Goal: Information Seeking & Learning: Learn about a topic

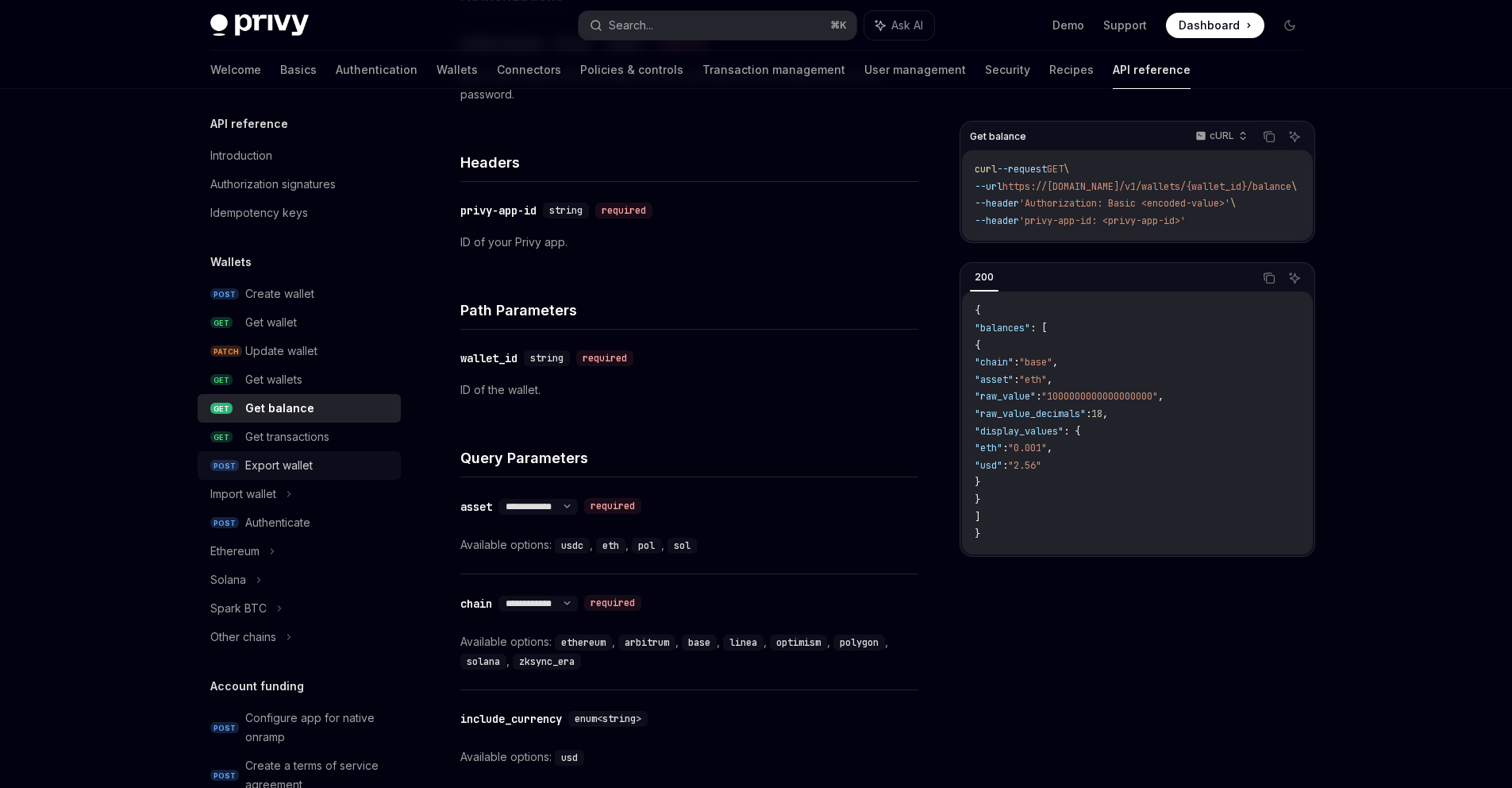
click at [283, 458] on div "Export wallet" at bounding box center [279, 466] width 68 height 20
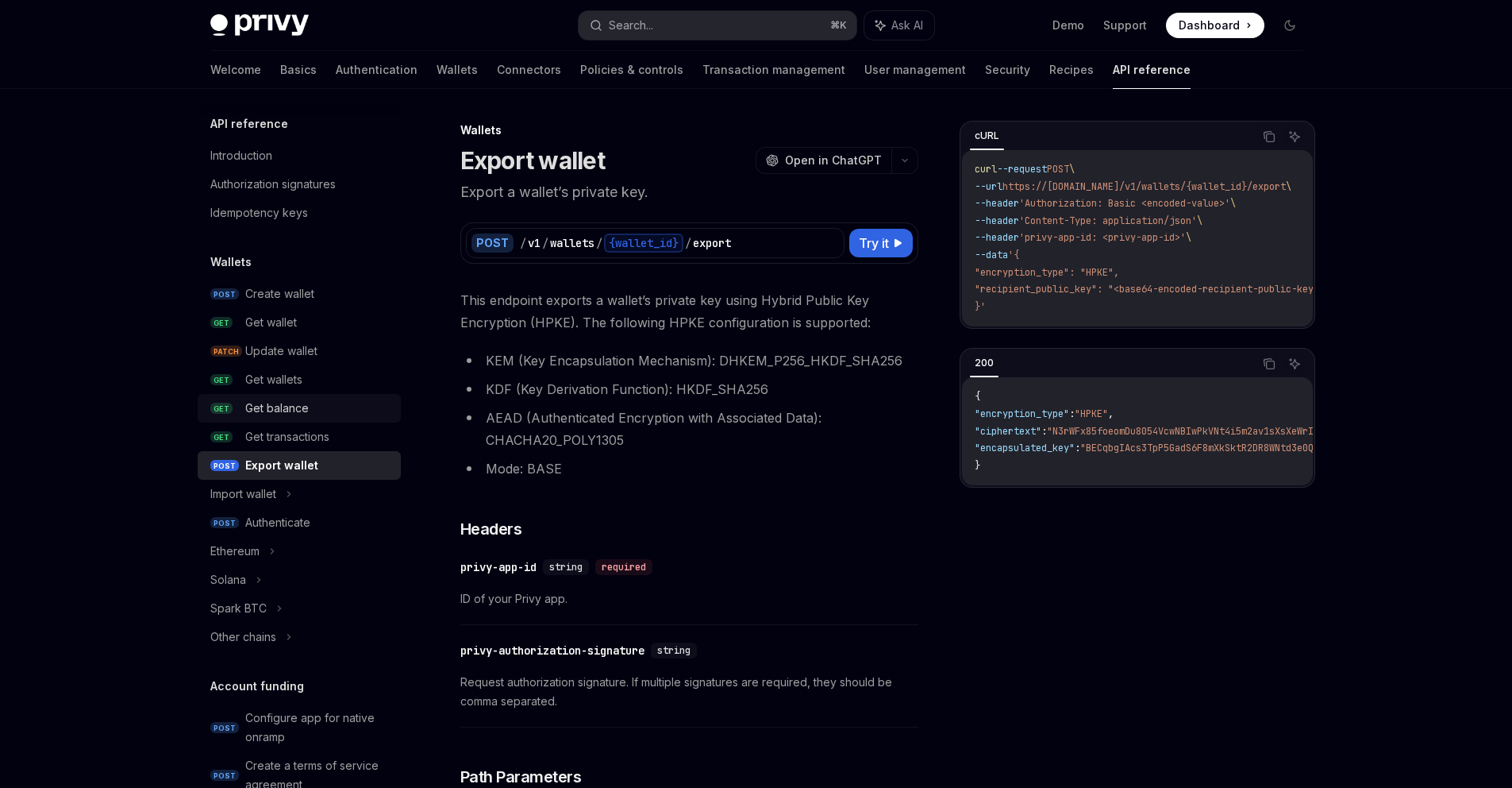
click at [304, 408] on div "Get balance" at bounding box center [277, 408] width 63 height 20
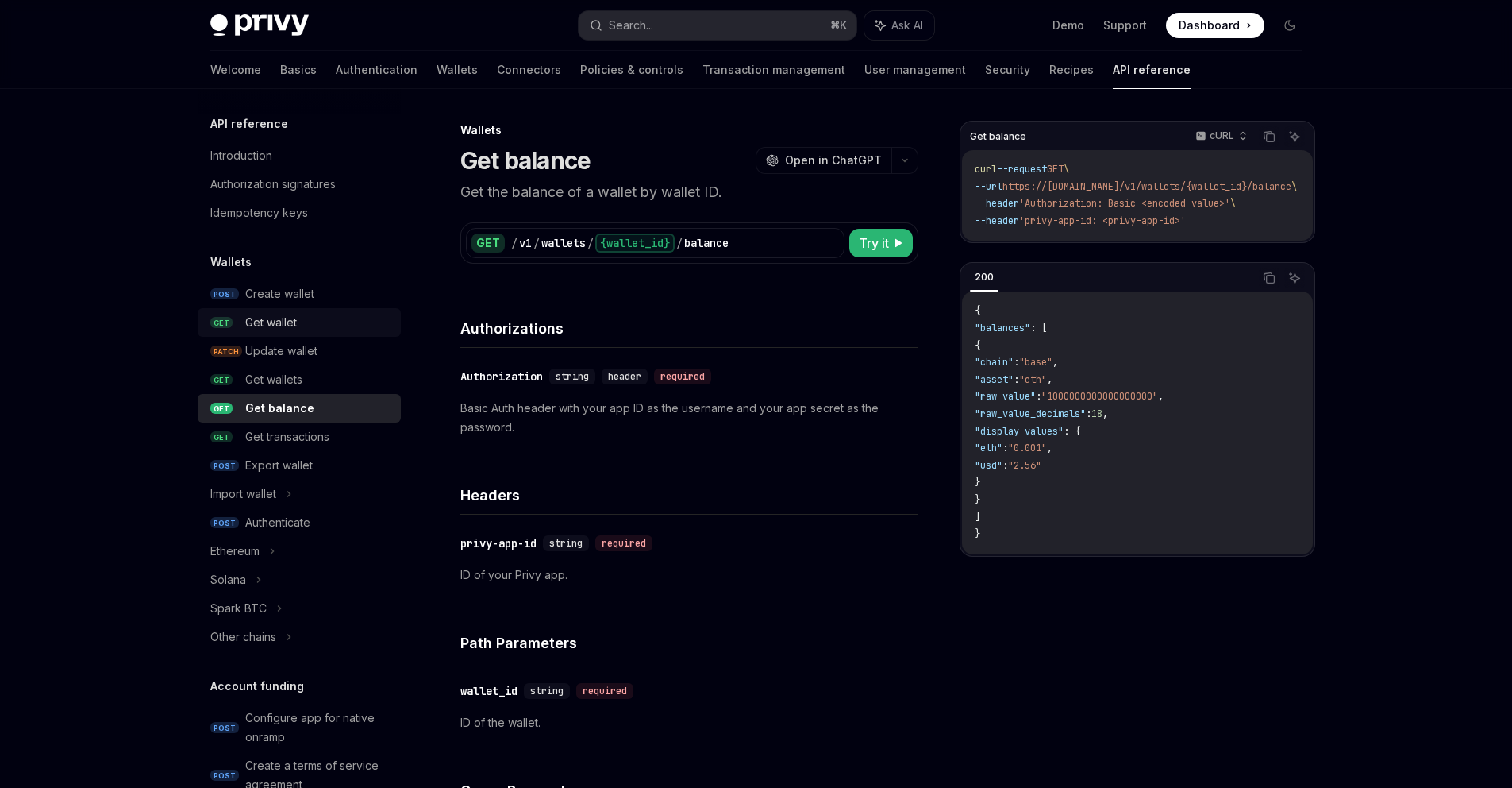
click at [306, 320] on div "Get wallet" at bounding box center [318, 322] width 146 height 20
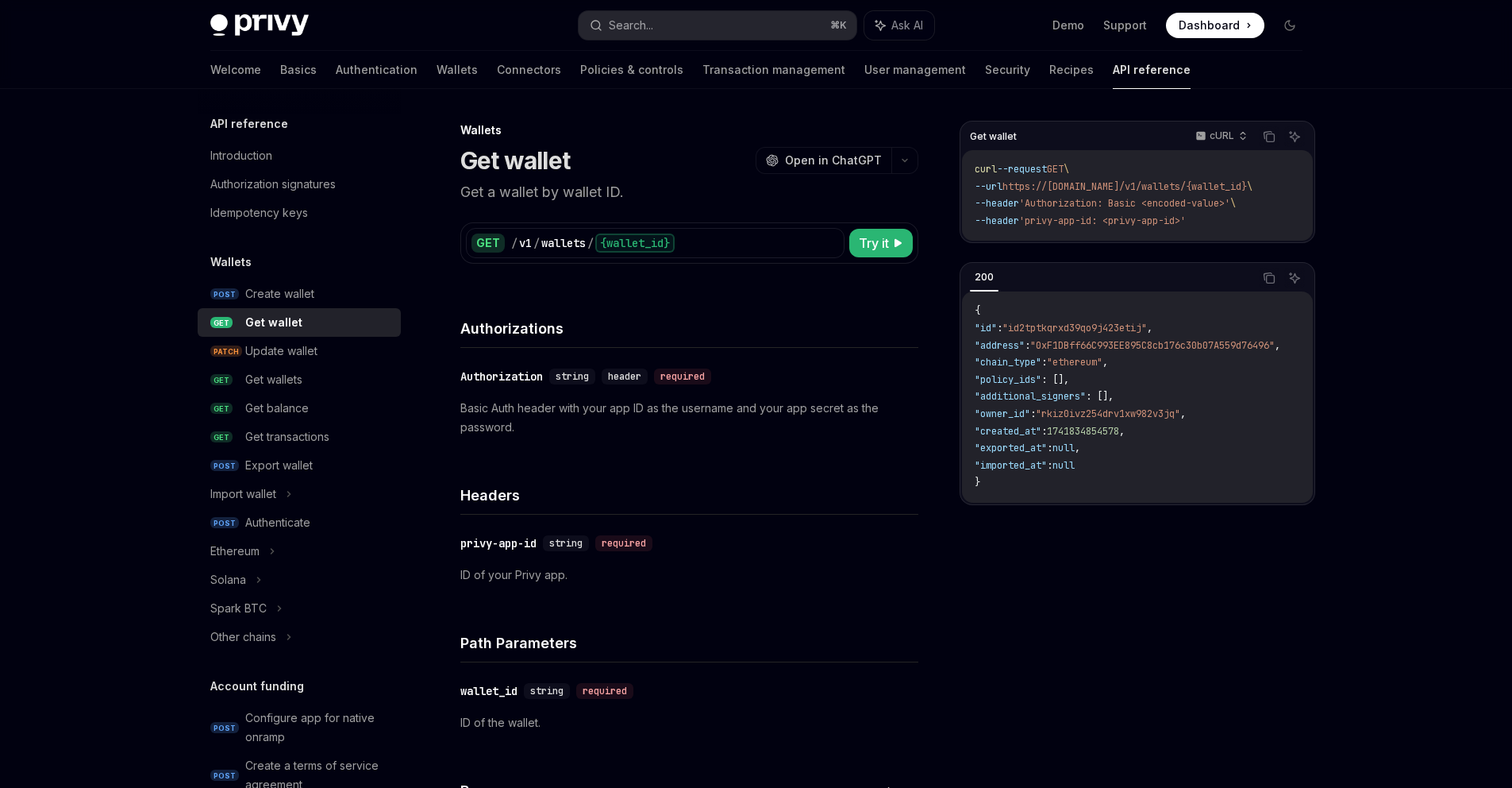
click at [663, 501] on h4 "Headers" at bounding box center [689, 494] width 458 height 21
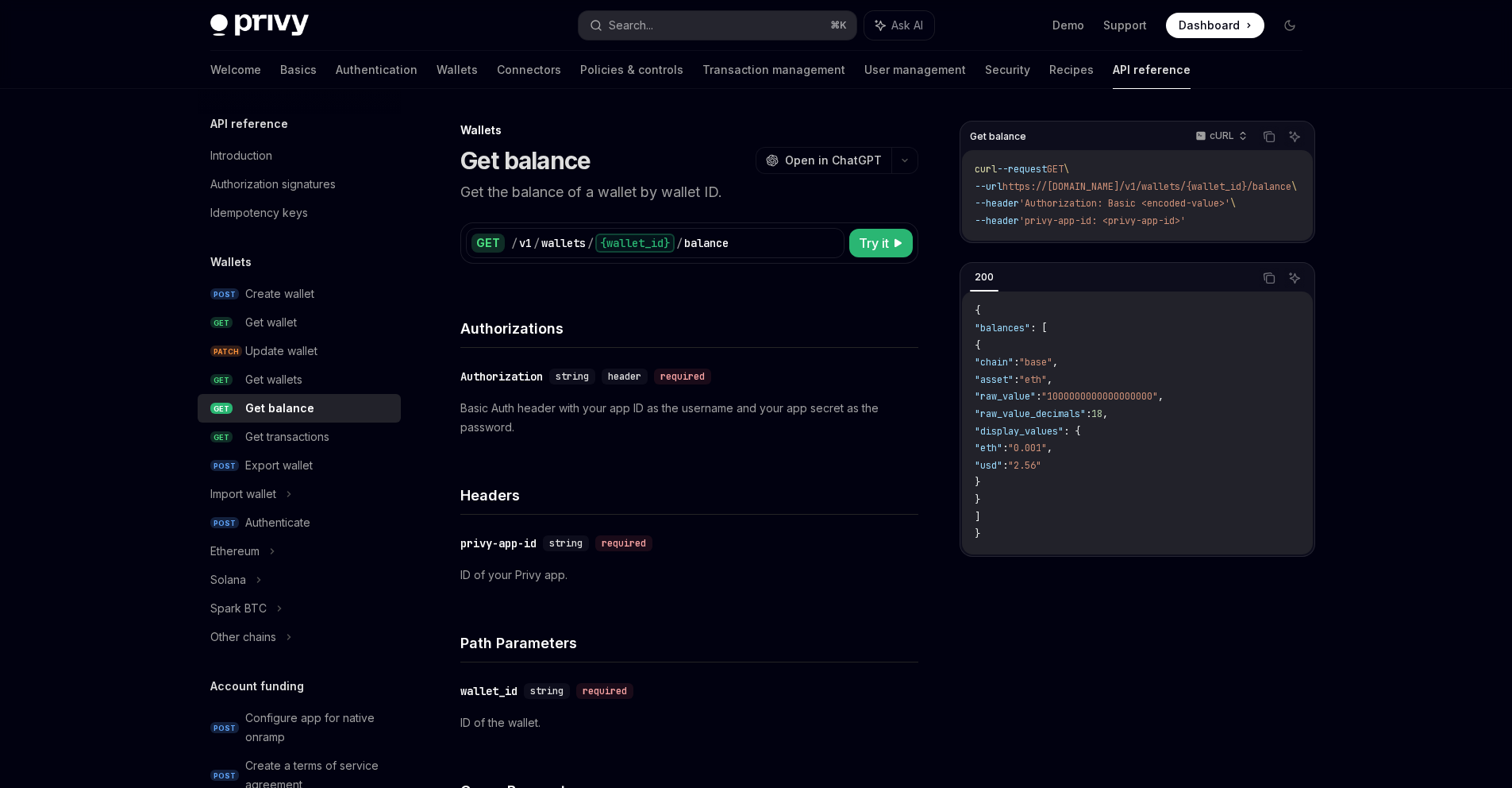
drag, startPoint x: 533, startPoint y: 131, endPoint x: 548, endPoint y: 125, distance: 16.2
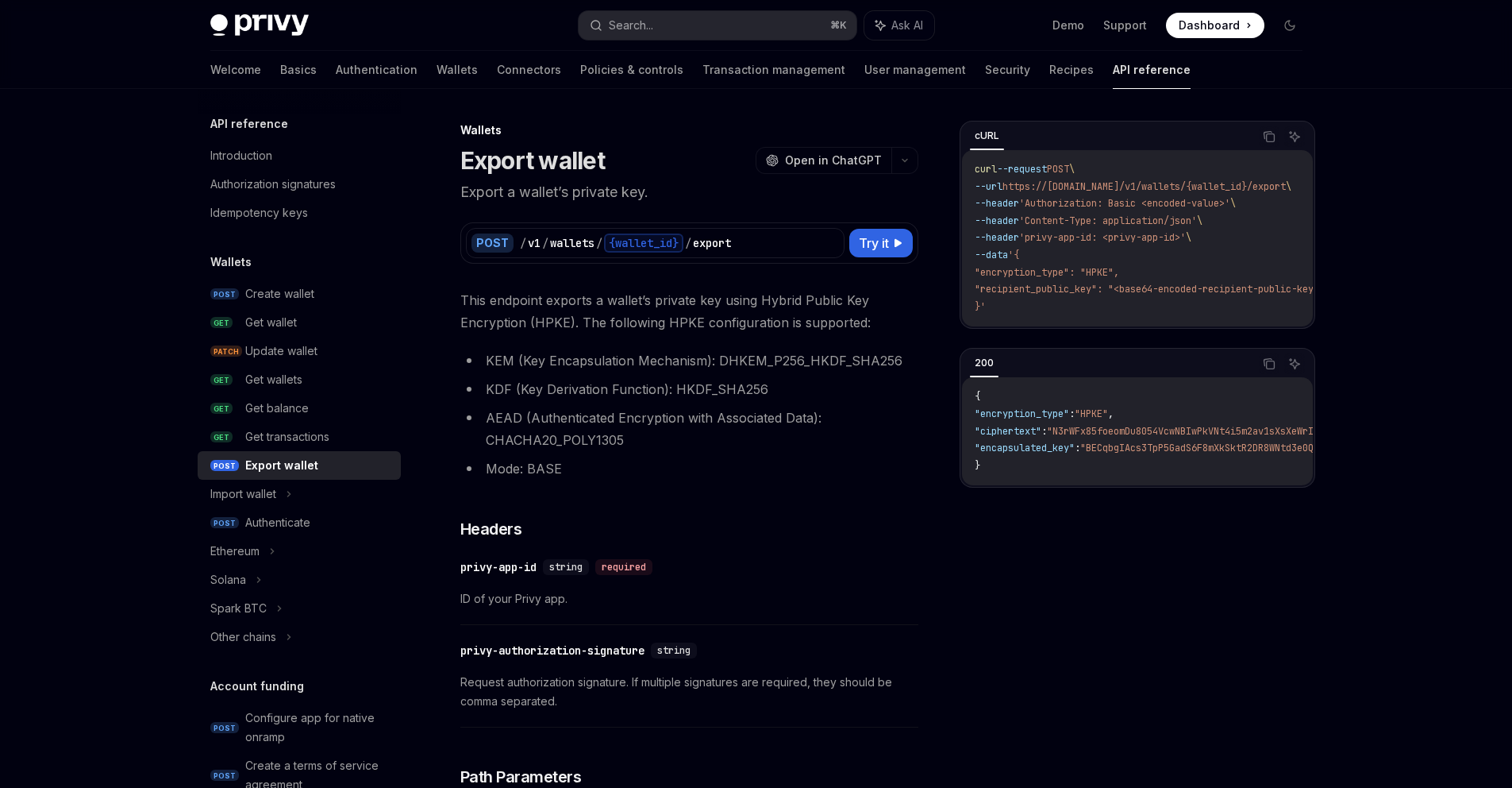
type textarea "*"
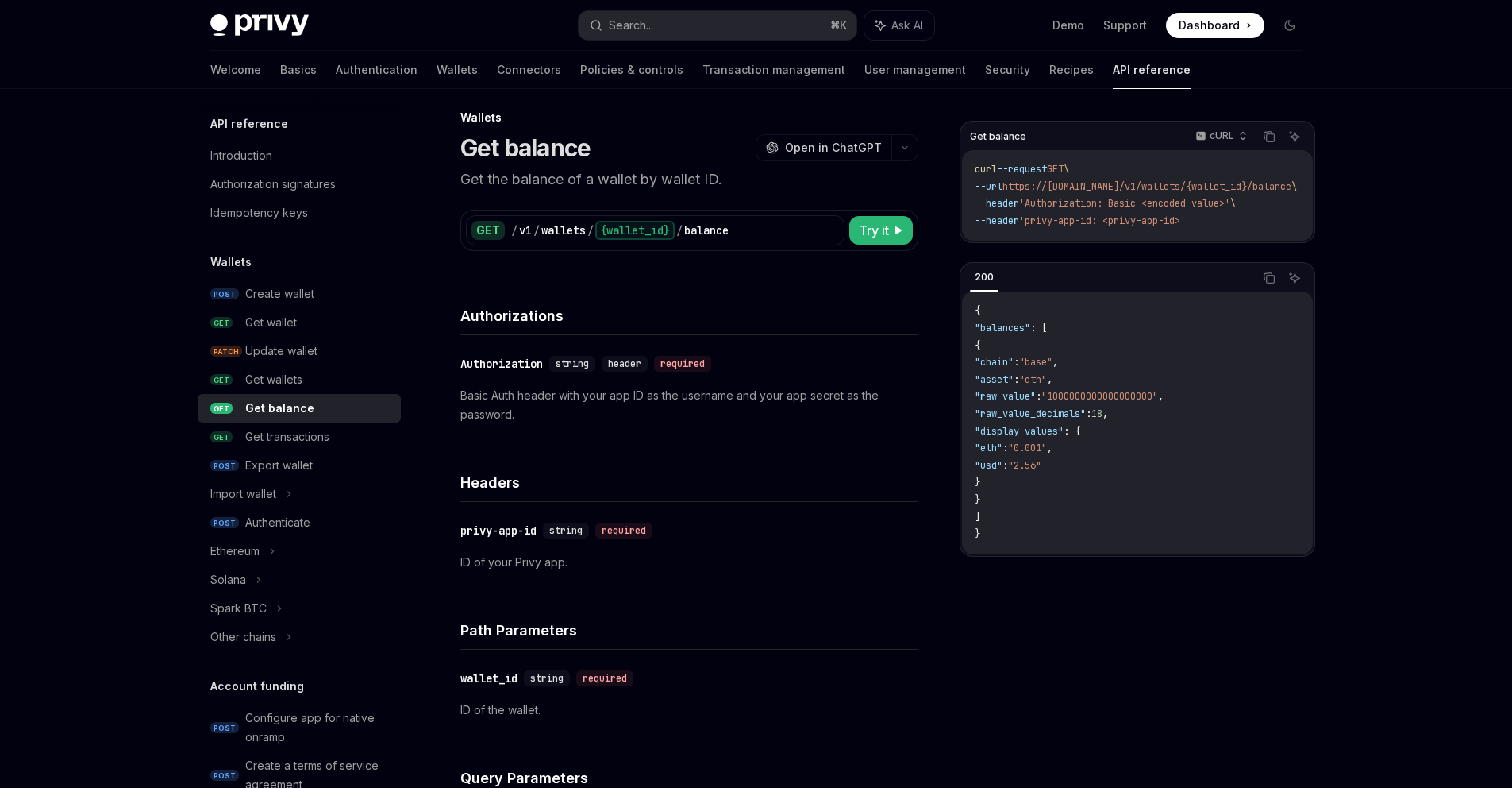
scroll to position [26, 0]
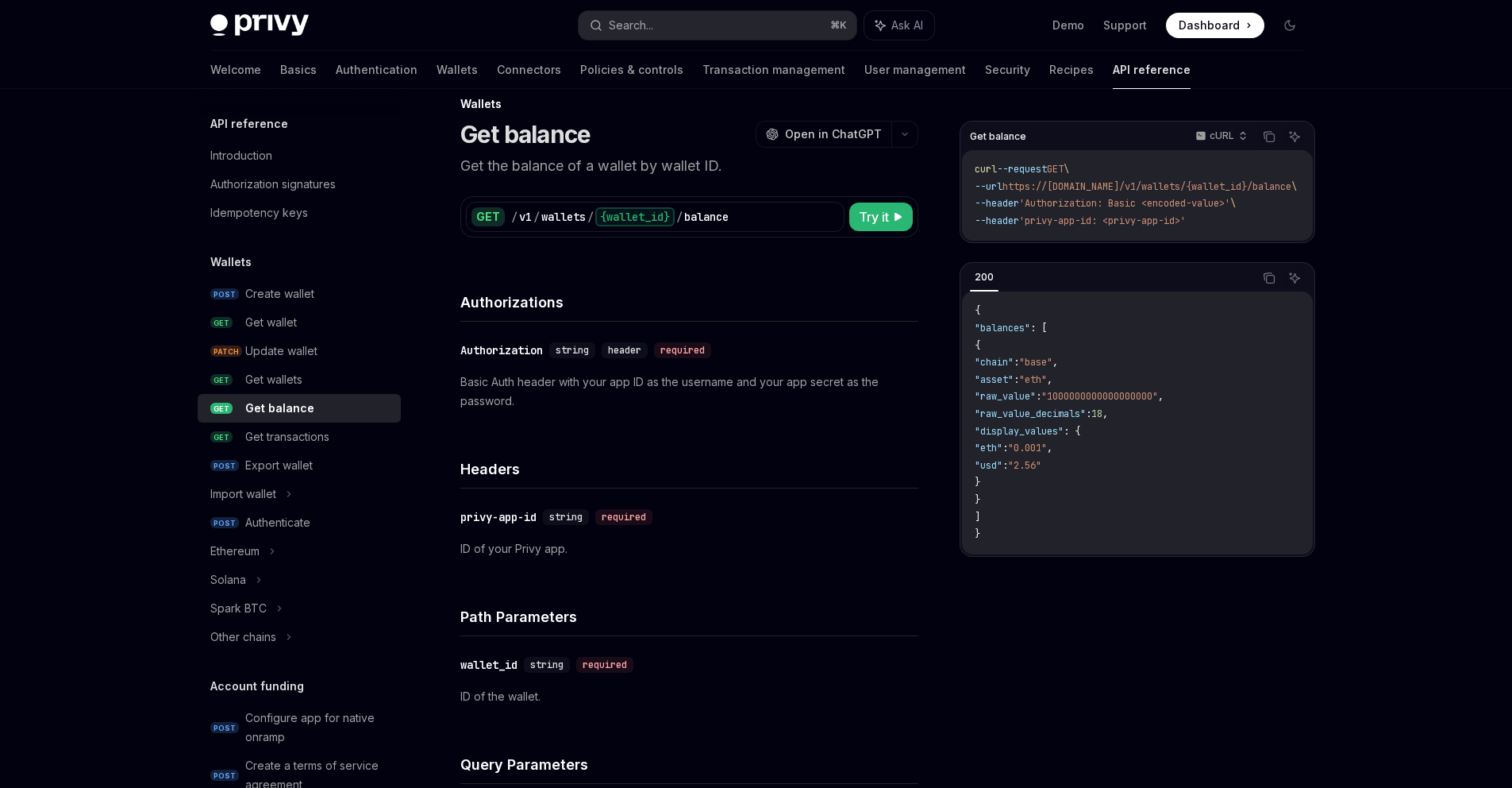
type textarea "*"
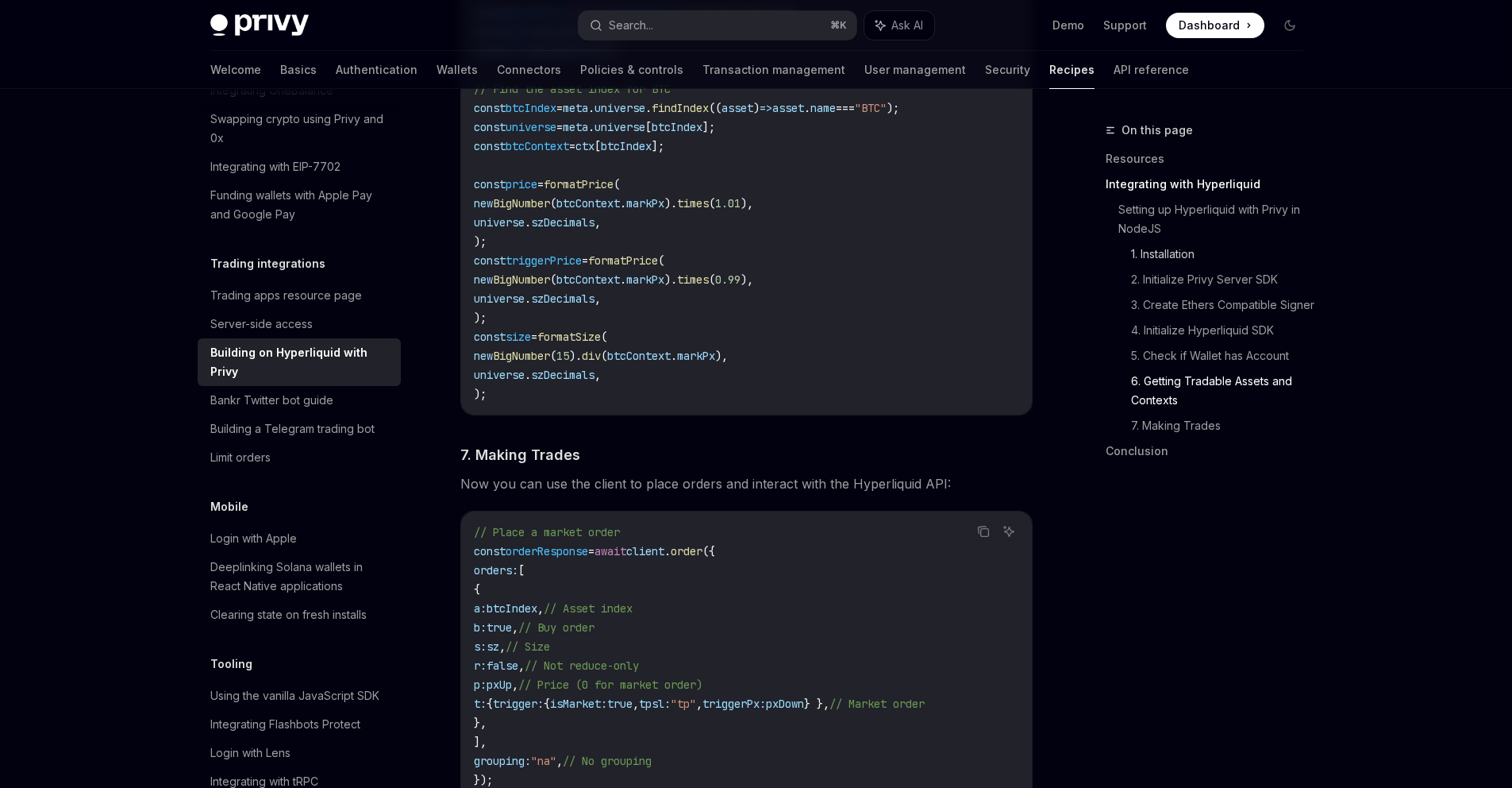
scroll to position [2643, 0]
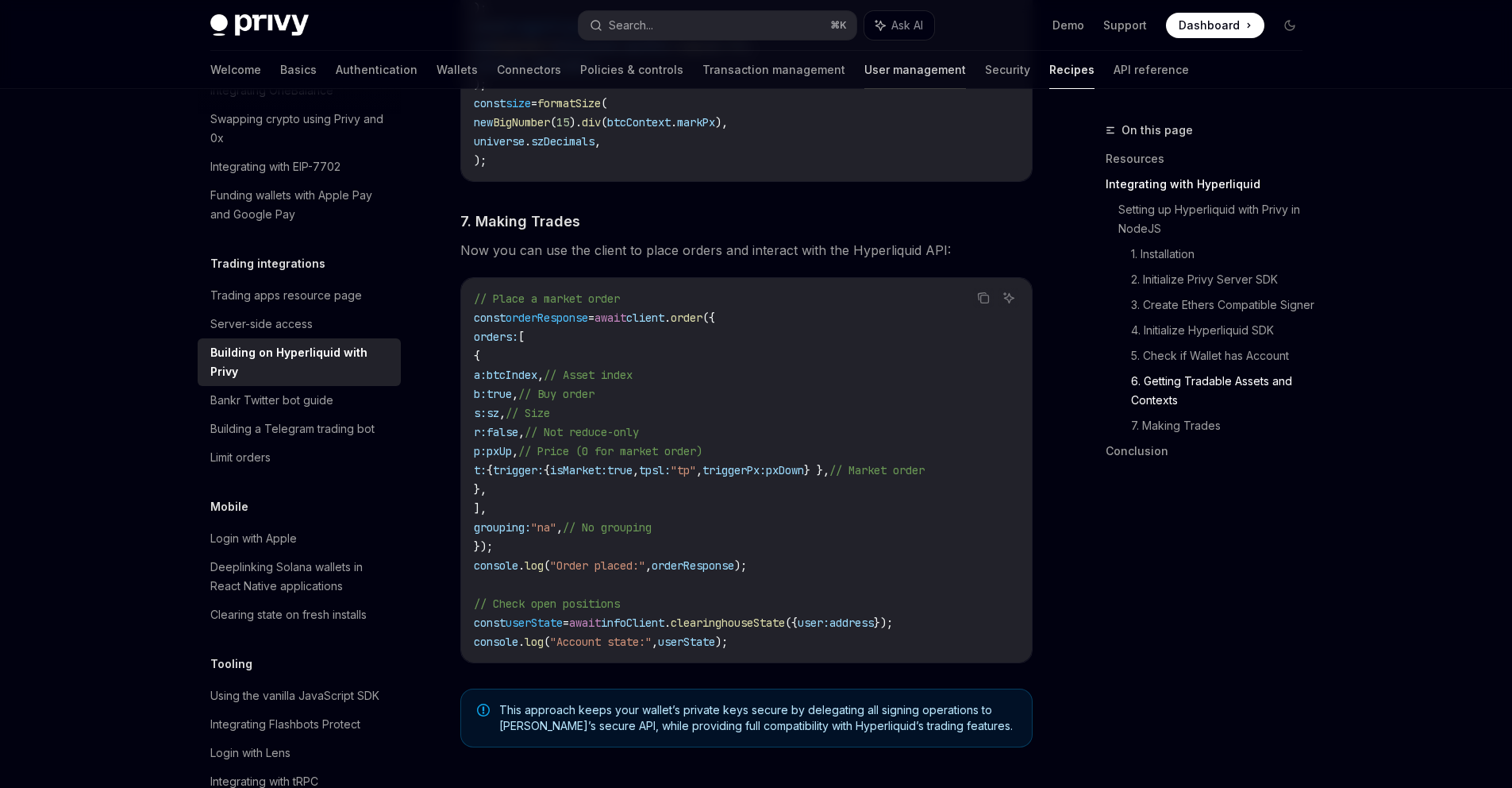
type textarea "*"
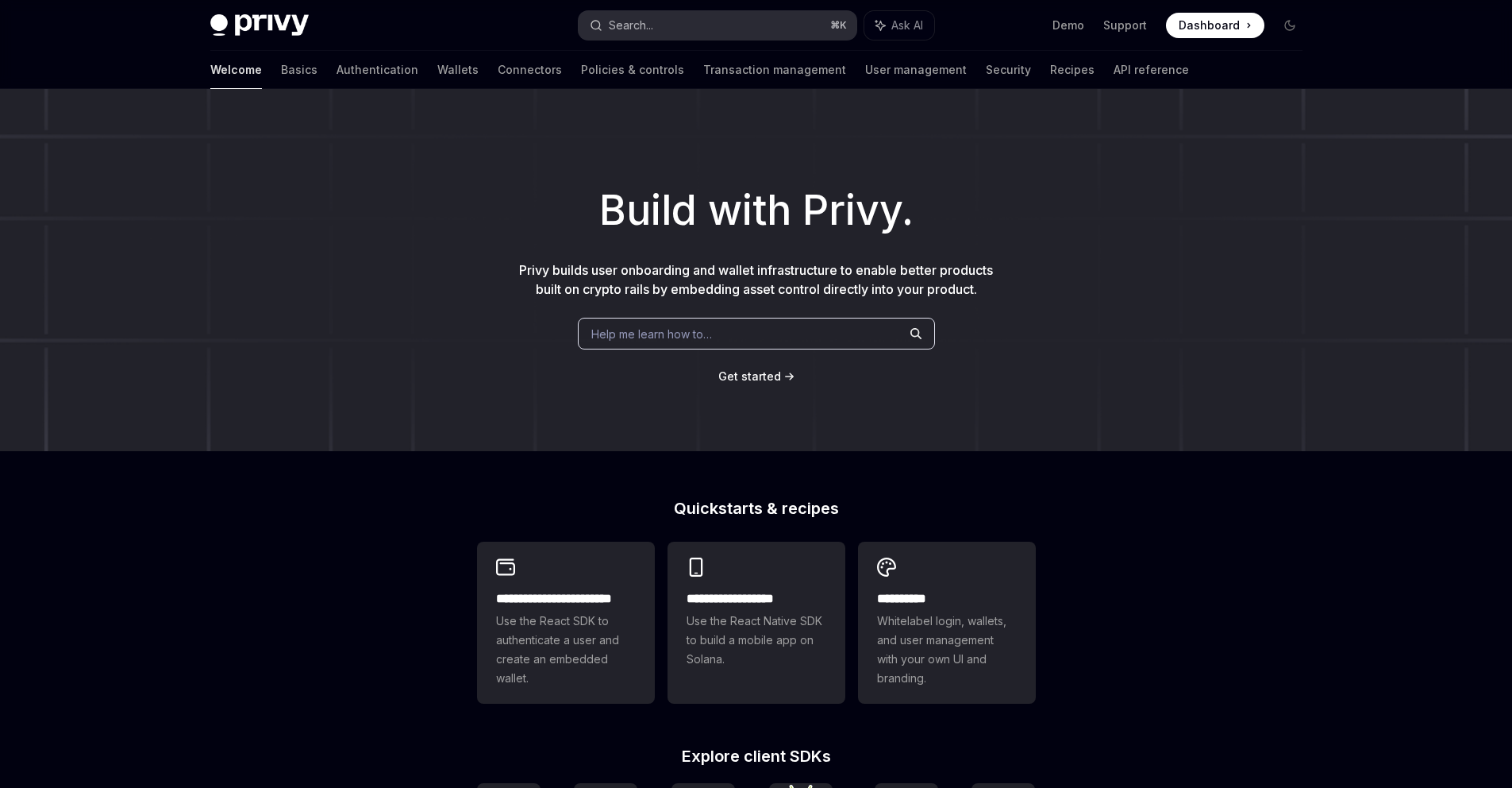
click at [692, 27] on button "Search... ⌘ K" at bounding box center [717, 25] width 278 height 29
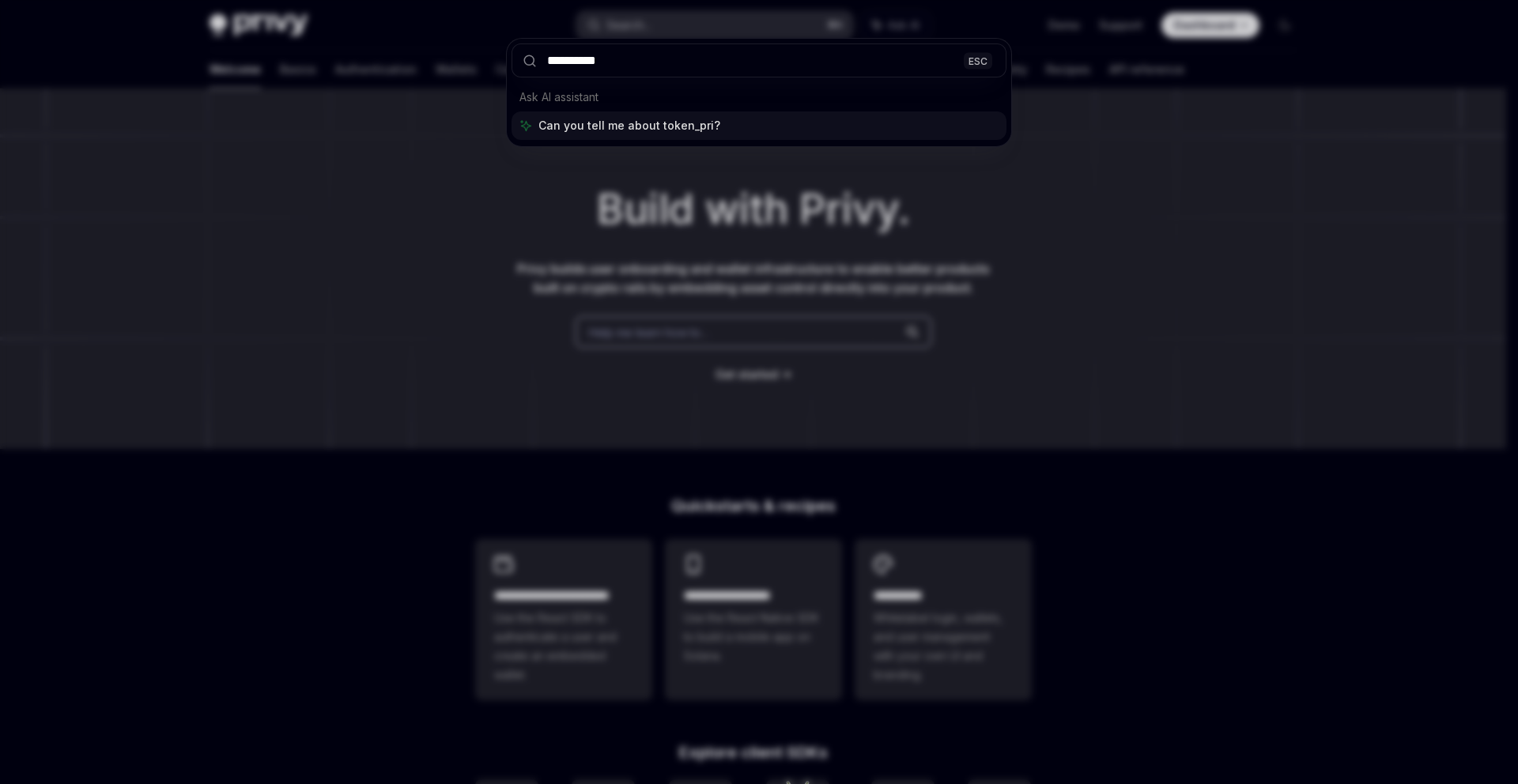
type input "**********"
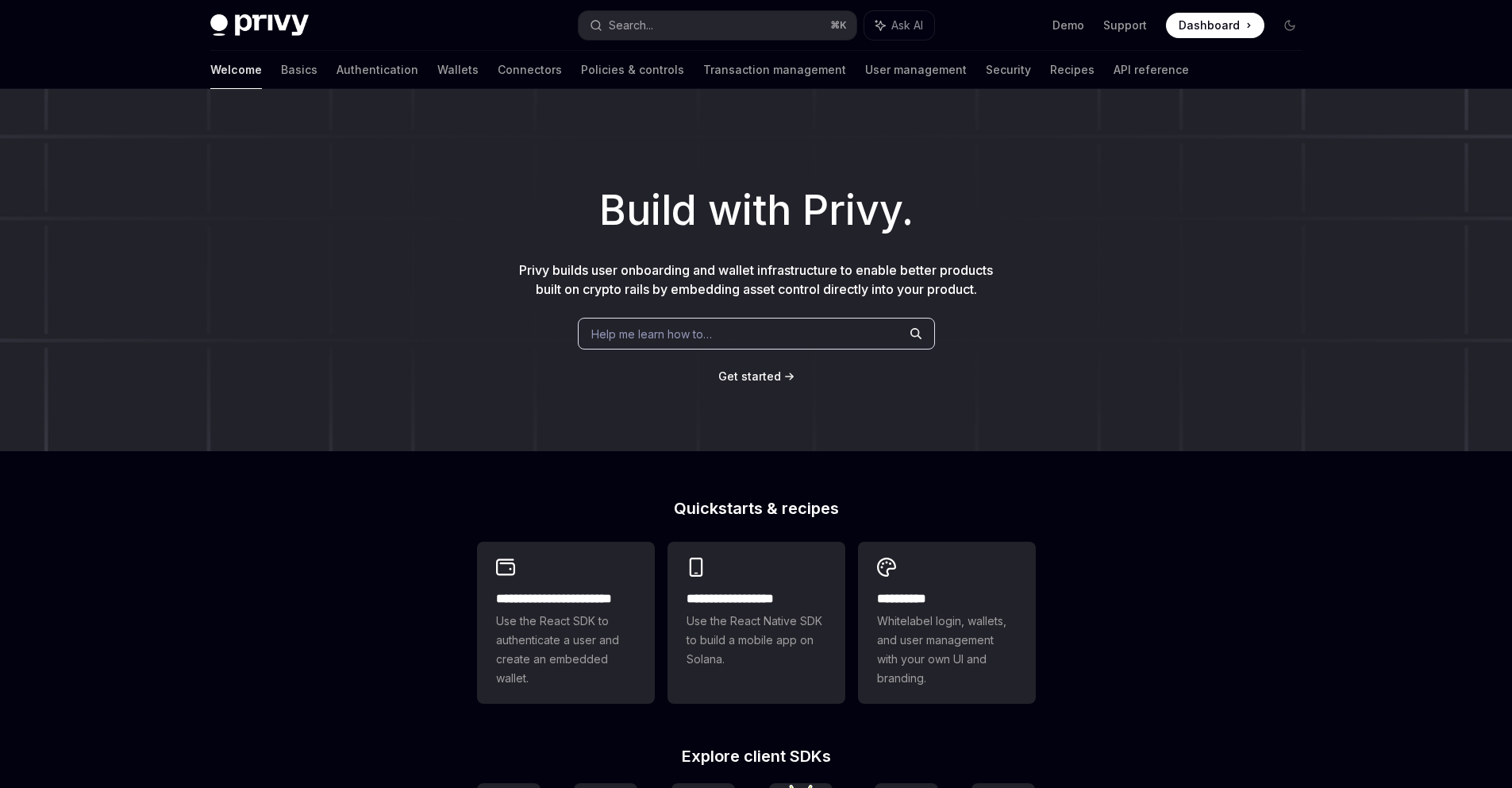
scroll to position [89, 0]
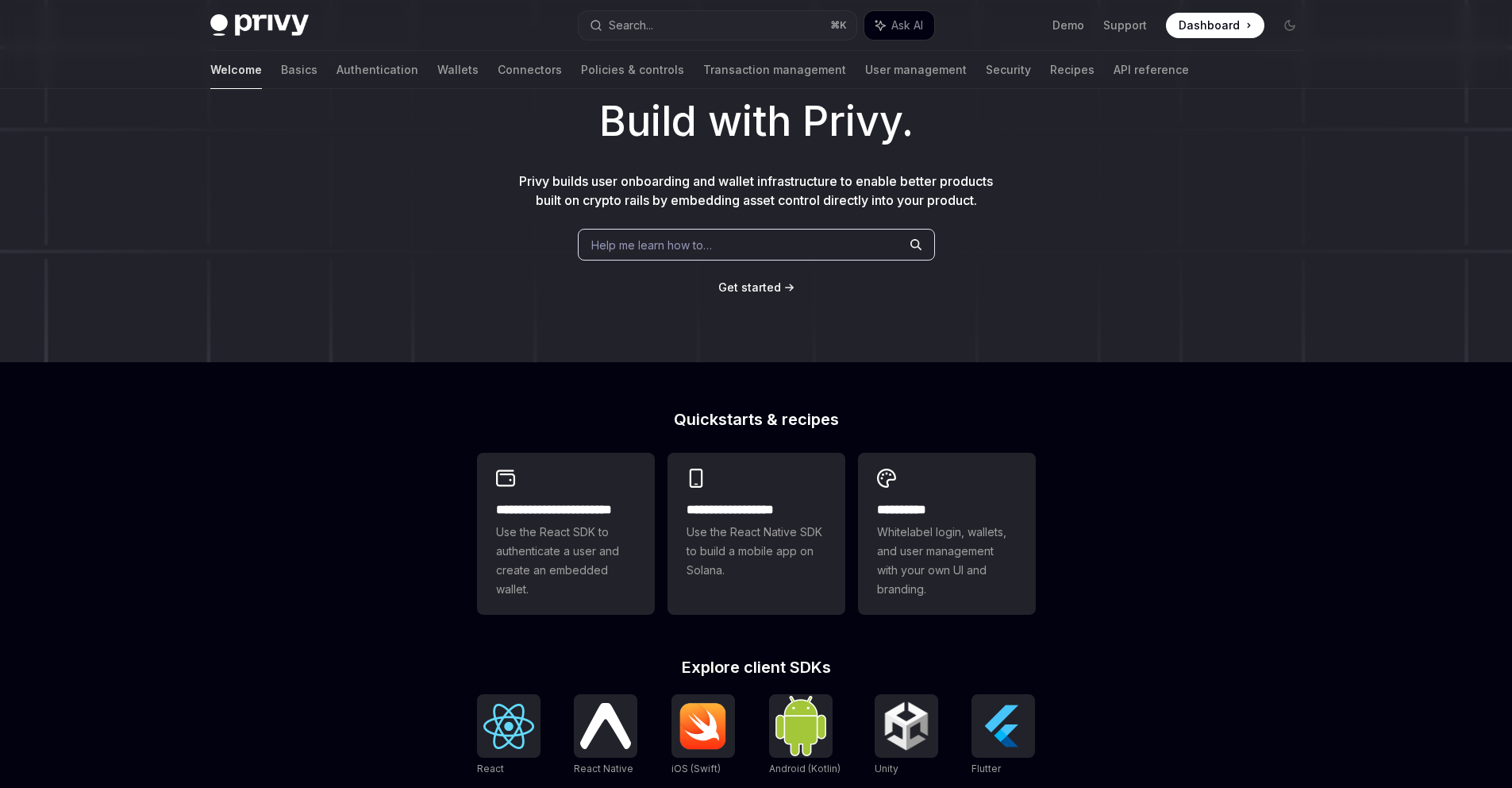
type textarea "*"
